Goal: Task Accomplishment & Management: Use online tool/utility

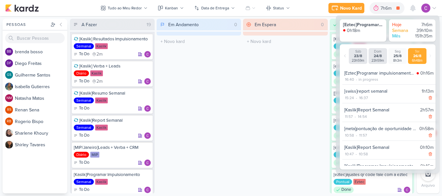
scroll to position [147, 0]
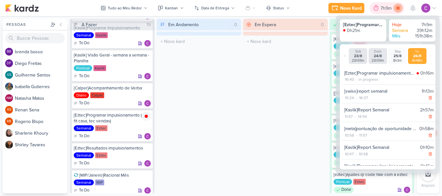
click at [398, 8] on icon at bounding box center [397, 7] width 3 height 3
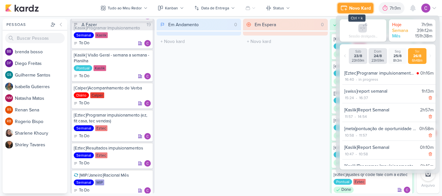
drag, startPoint x: 356, startPoint y: 7, endPoint x: 307, endPoint y: 14, distance: 49.3
click at [356, 8] on div "Novo Kard" at bounding box center [360, 8] width 22 height 7
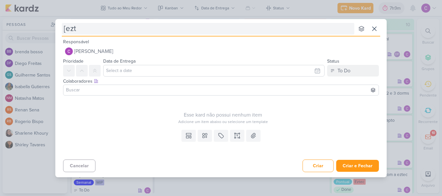
type input "[ezte"
type input "[eztec"
type input "[eztec]q"
type input "[eztec]qrcode"
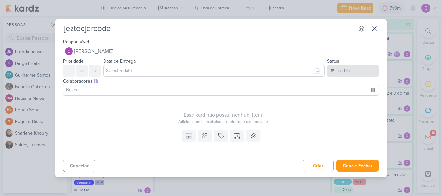
type input "[eztec]qrcode"
click at [353, 72] on button "To Do" at bounding box center [353, 71] width 52 height 12
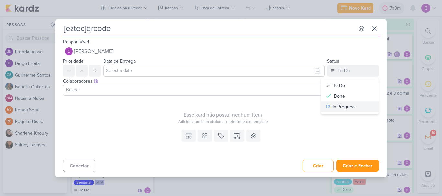
drag, startPoint x: 340, startPoint y: 108, endPoint x: 292, endPoint y: 115, distance: 48.7
click at [335, 109] on div "In Progress" at bounding box center [344, 107] width 23 height 7
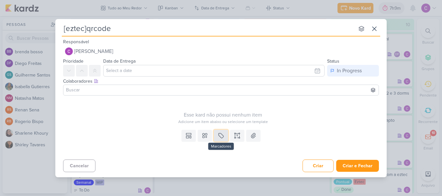
click at [216, 137] on button at bounding box center [221, 136] width 14 height 12
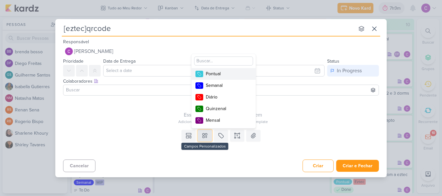
click at [202, 135] on icon at bounding box center [205, 136] width 6 height 6
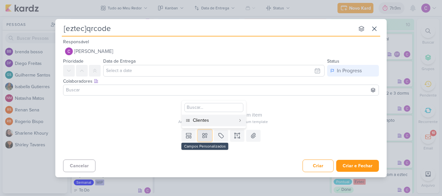
click at [202, 135] on icon at bounding box center [205, 136] width 6 height 6
click at [205, 130] on button at bounding box center [205, 136] width 14 height 12
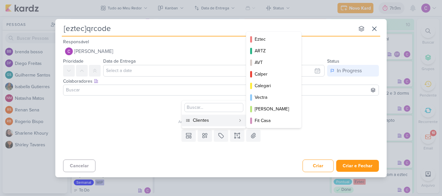
drag, startPoint x: 221, startPoint y: 123, endPoint x: 227, endPoint y: 123, distance: 5.5
click at [221, 123] on div "Clientes" at bounding box center [214, 120] width 43 height 7
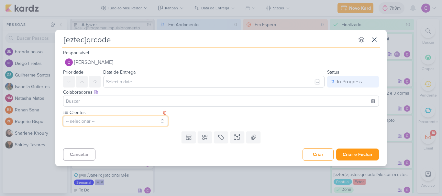
click at [103, 120] on button "-- selecionar --" at bounding box center [115, 121] width 105 height 10
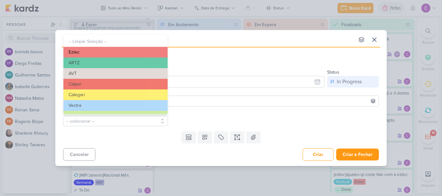
click at [106, 52] on button "Eztec" at bounding box center [115, 52] width 104 height 11
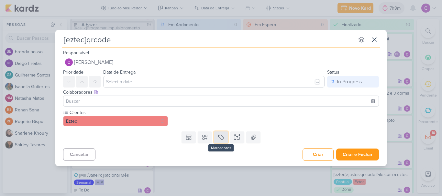
click at [217, 134] on button at bounding box center [221, 138] width 14 height 12
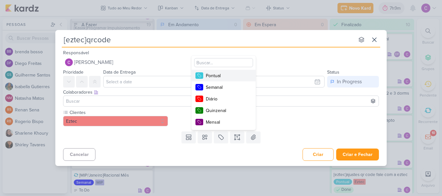
click at [217, 76] on div "Pontual" at bounding box center [227, 75] width 42 height 7
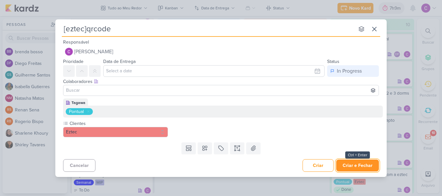
click at [366, 166] on button "Criar e Fechar" at bounding box center [357, 166] width 43 height 12
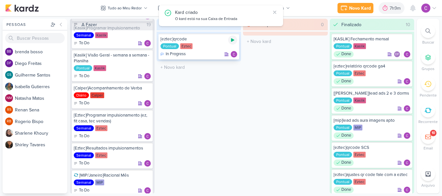
click at [233, 40] on icon at bounding box center [232, 41] width 3 height 4
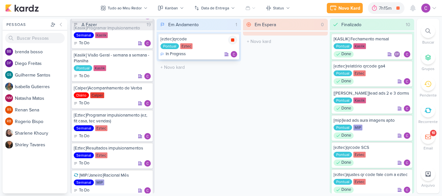
click at [234, 41] on icon at bounding box center [232, 40] width 3 height 3
